Goal: Task Accomplishment & Management: Use online tool/utility

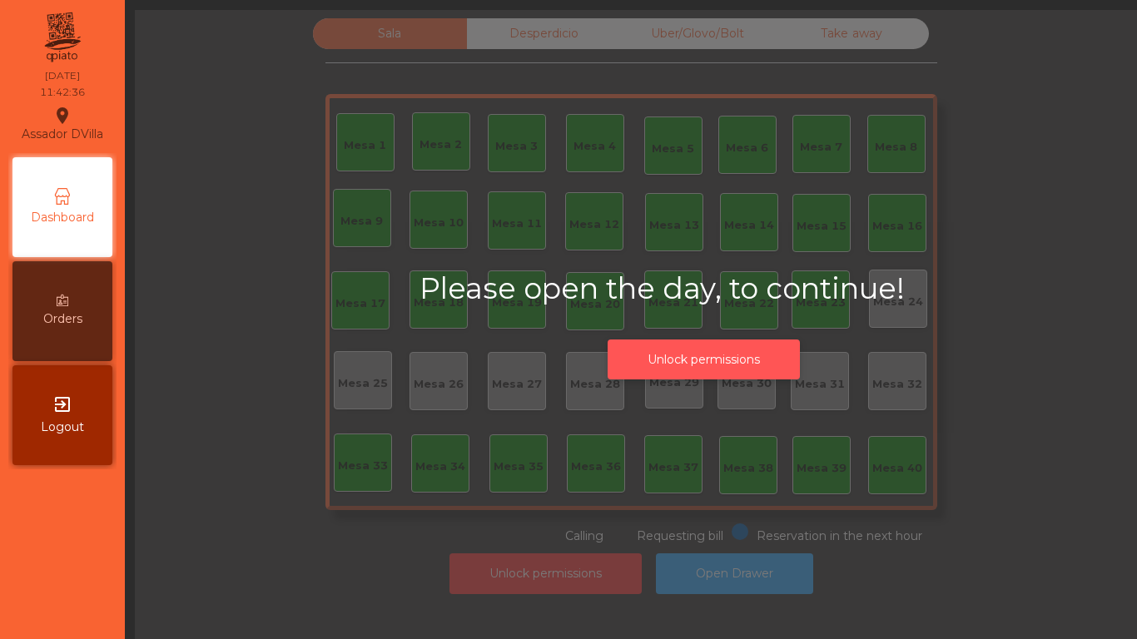
click at [666, 345] on button "Unlock permissions" at bounding box center [703, 360] width 192 height 41
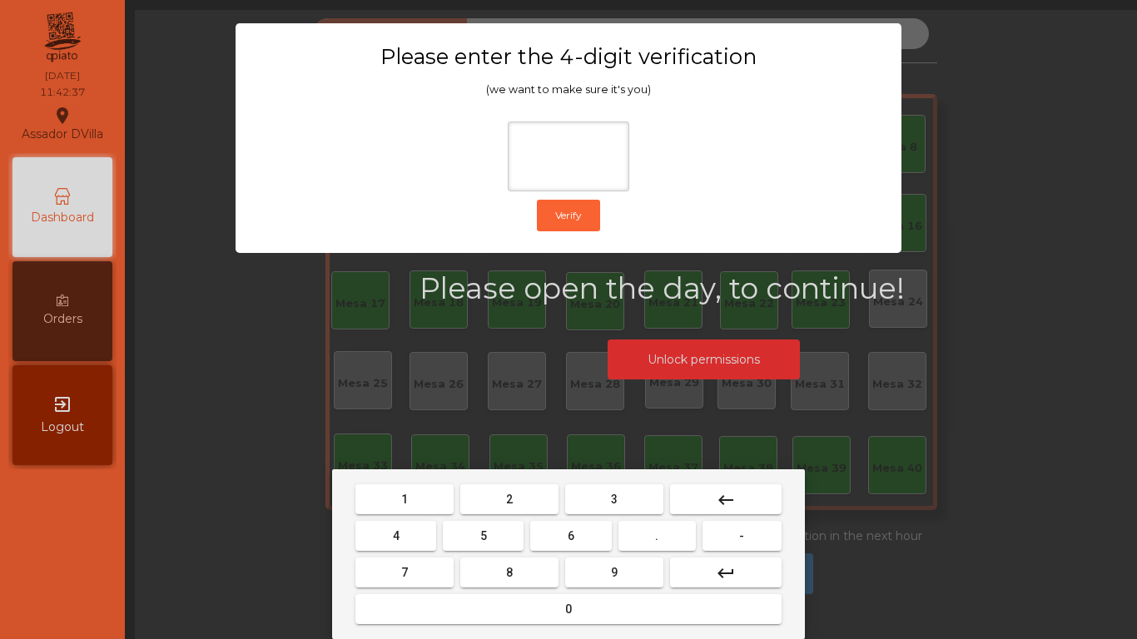
click at [485, 508] on button "2" at bounding box center [509, 499] width 98 height 30
drag, startPoint x: 424, startPoint y: 544, endPoint x: 508, endPoint y: 544, distance: 84.9
click at [432, 544] on button "4" at bounding box center [395, 536] width 81 height 30
drag, startPoint x: 551, startPoint y: 541, endPoint x: 605, endPoint y: 563, distance: 58.6
click at [557, 541] on button "6" at bounding box center [570, 536] width 81 height 30
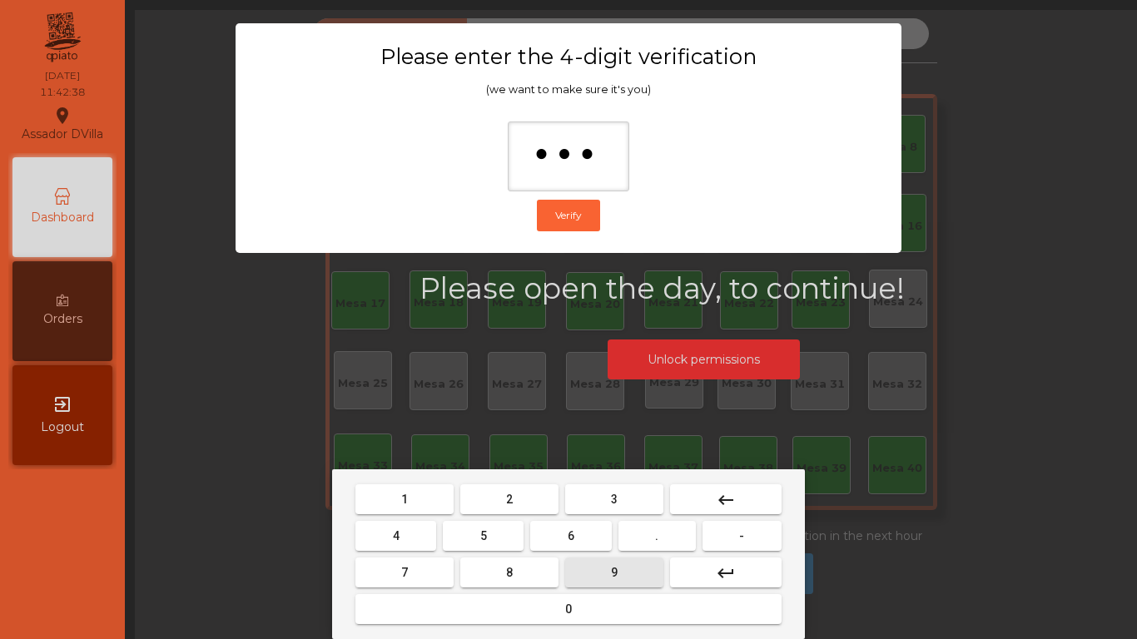
click at [607, 567] on button "9" at bounding box center [614, 573] width 98 height 30
type input "****"
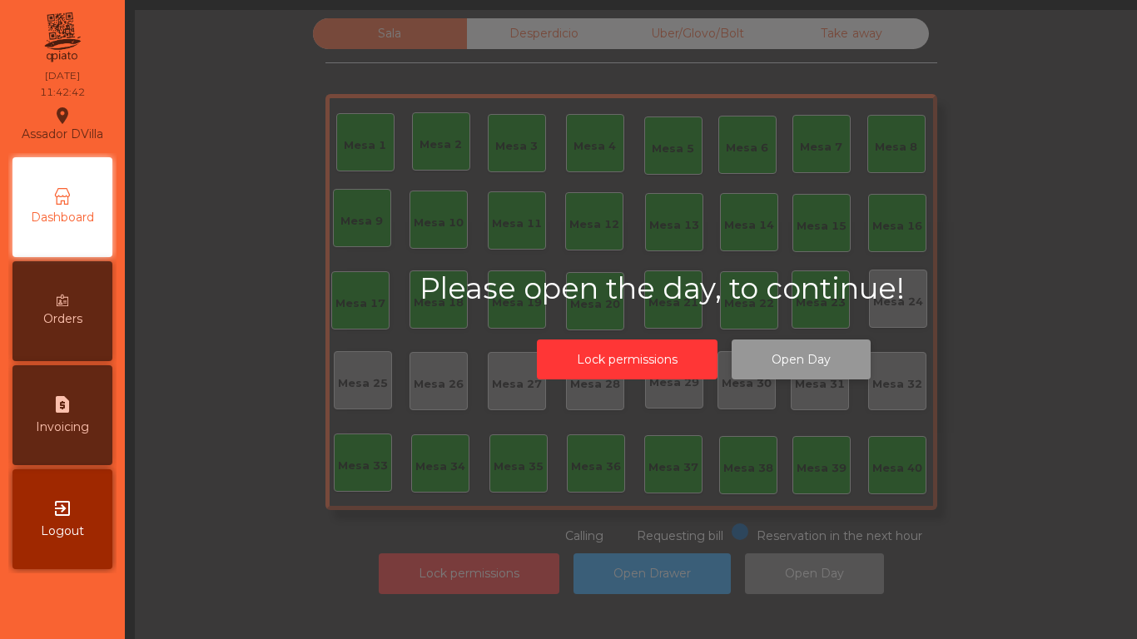
click at [769, 359] on button "Open Day" at bounding box center [800, 360] width 139 height 41
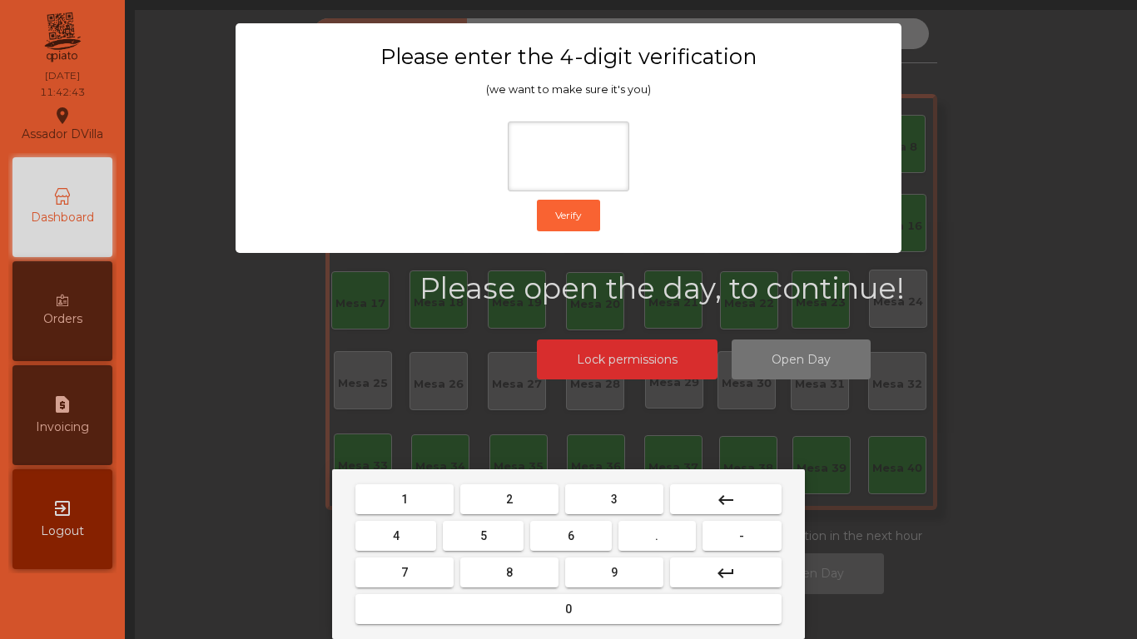
click at [489, 503] on button "2" at bounding box center [509, 499] width 98 height 30
click at [436, 533] on button "4" at bounding box center [395, 536] width 81 height 30
click at [546, 533] on button "6" at bounding box center [570, 536] width 81 height 30
drag, startPoint x: 598, startPoint y: 568, endPoint x: 619, endPoint y: 565, distance: 21.1
click at [602, 569] on button "9" at bounding box center [614, 573] width 98 height 30
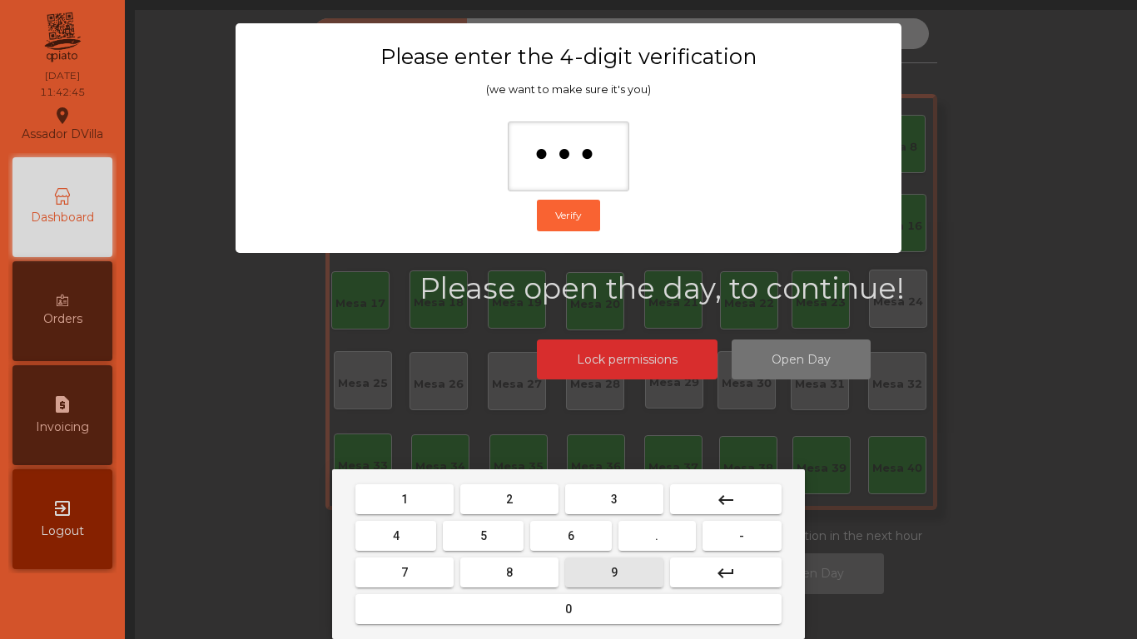
type input "****"
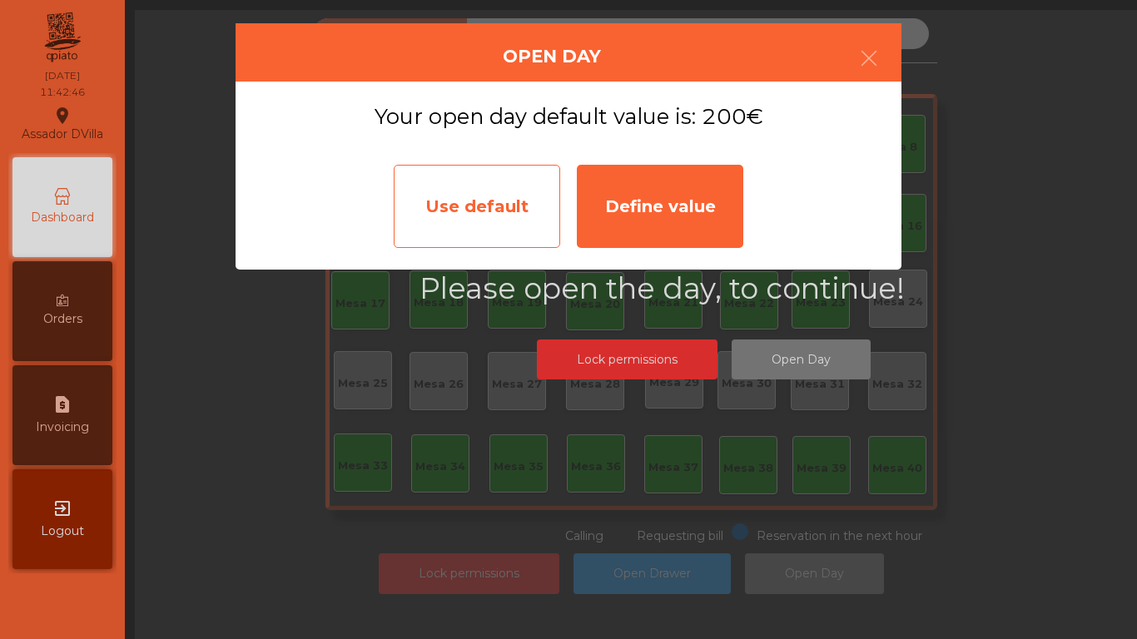
click at [519, 191] on div "Use default" at bounding box center [477, 206] width 166 height 83
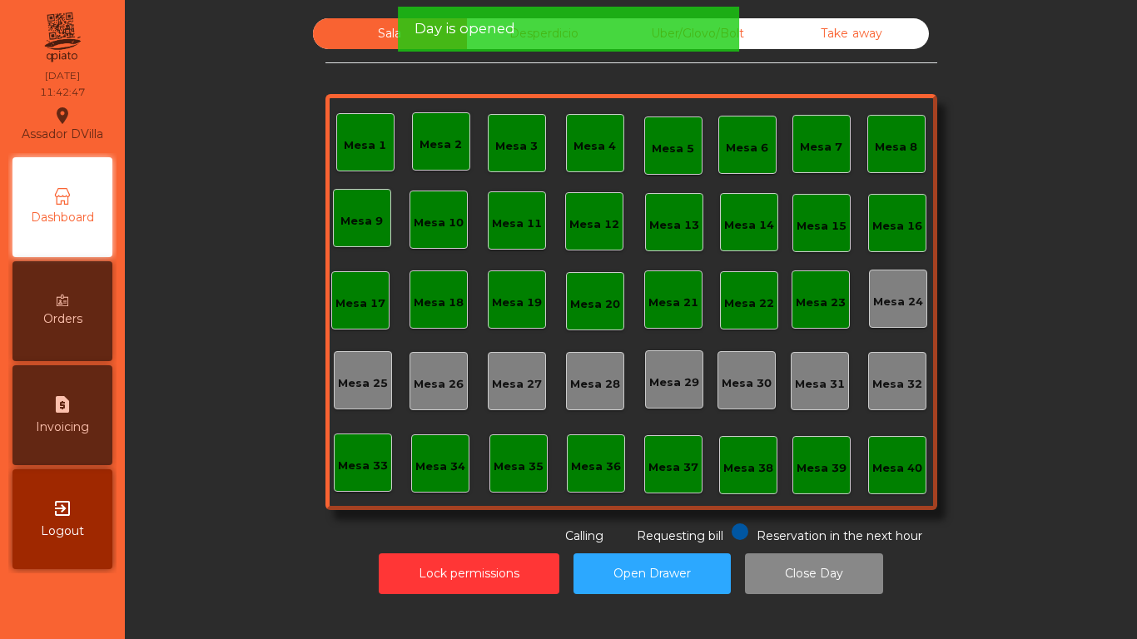
click at [500, 35] on span "Day is opened" at bounding box center [464, 28] width 101 height 21
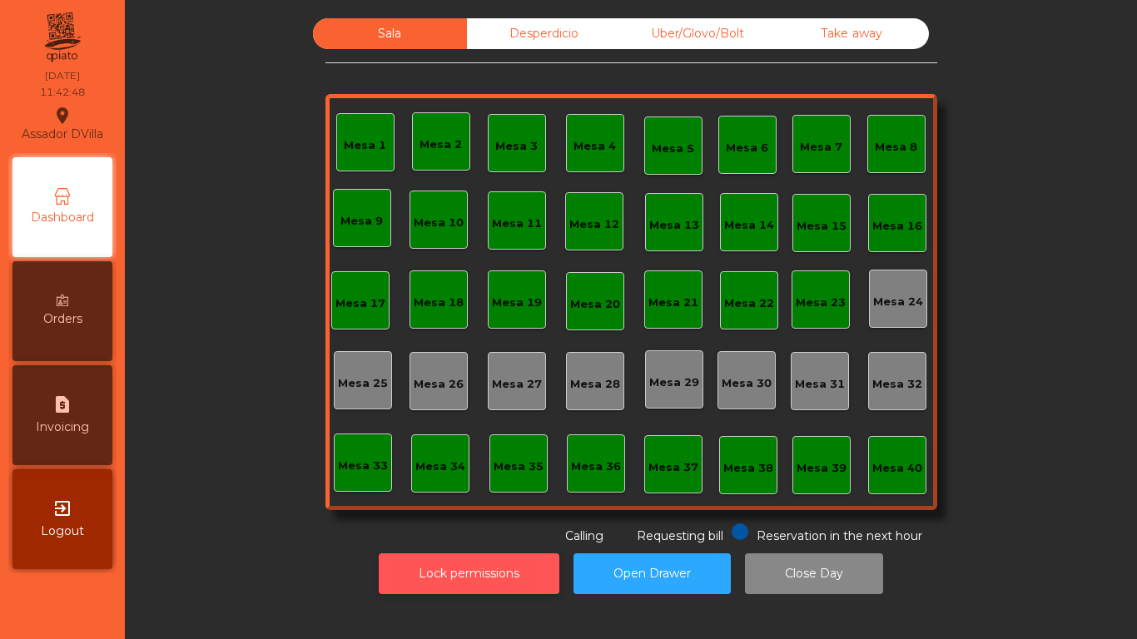
click at [463, 577] on button "Lock permissions" at bounding box center [469, 573] width 181 height 41
